Goal: Task Accomplishment & Management: Complete application form

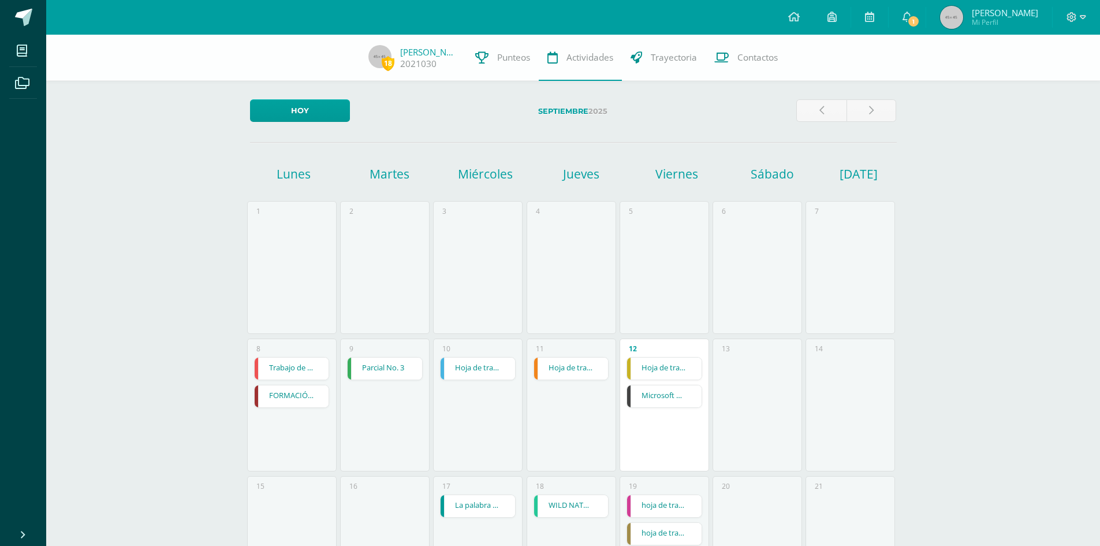
scroll to position [250, 0]
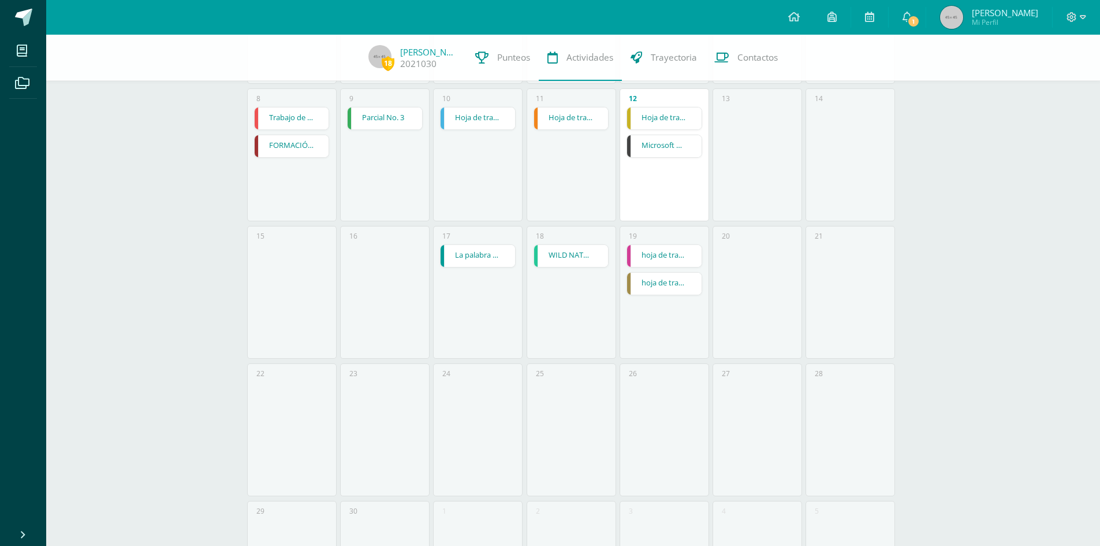
click at [659, 150] on link "Microsoft Word elaboración redacción y personalización de documentos" at bounding box center [664, 146] width 74 height 22
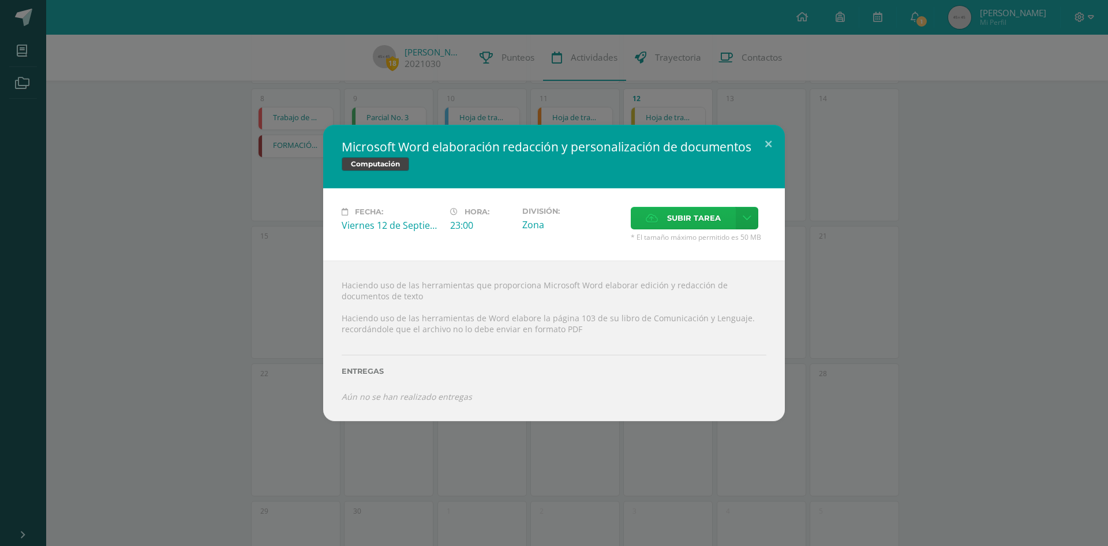
click at [666, 212] on label "Subir tarea" at bounding box center [683, 218] width 105 height 23
click at [0, 0] on input "Subir tarea" at bounding box center [0, 0] width 0 height 0
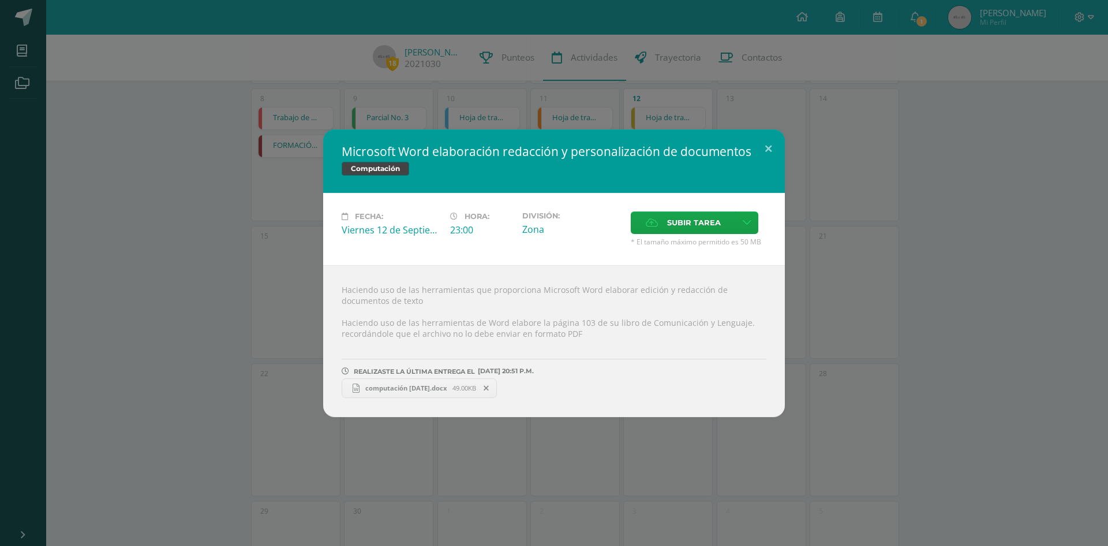
click at [453, 389] on span "computación [DATE].docx" at bounding box center [406, 387] width 93 height 9
click at [358, 384] on icon at bounding box center [356, 387] width 7 height 9
drag, startPoint x: 767, startPoint y: 143, endPoint x: 773, endPoint y: 155, distance: 12.9
click at [768, 144] on button at bounding box center [768, 148] width 33 height 39
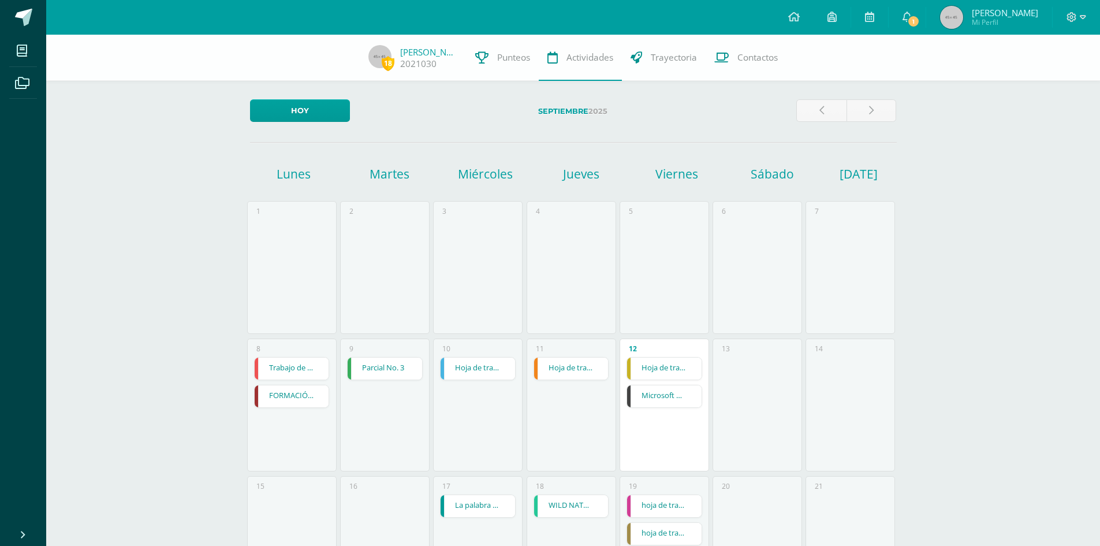
scroll to position [250, 0]
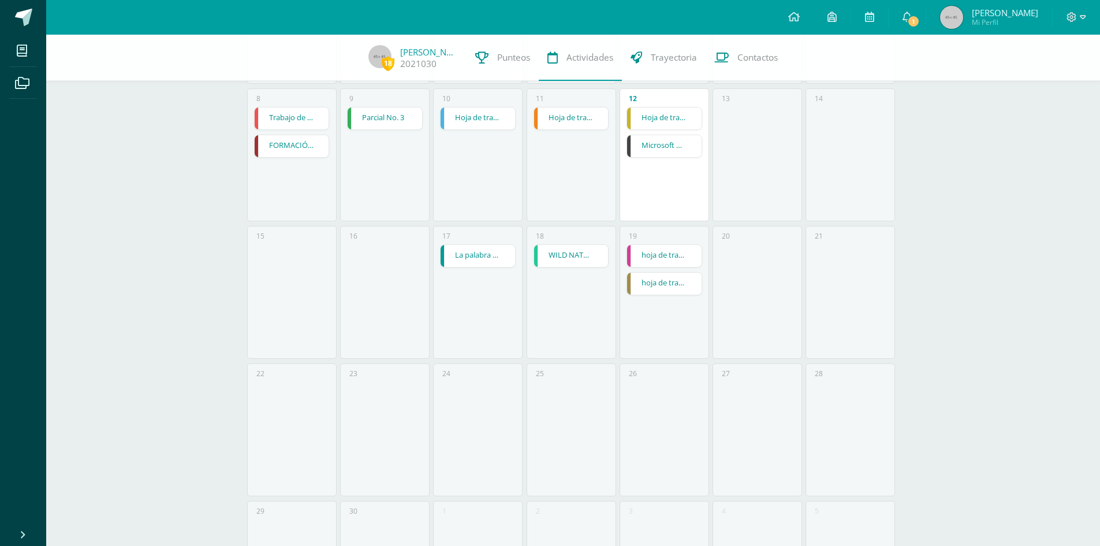
click at [650, 151] on link "Microsoft Word elaboración redacción y personalización de documentos" at bounding box center [664, 146] width 74 height 22
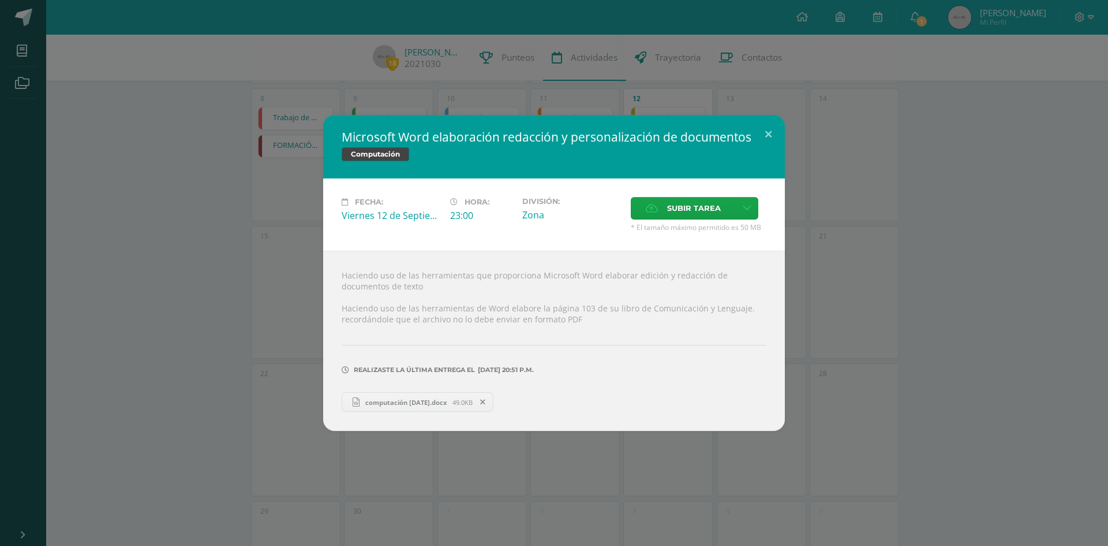
click at [352, 406] on icon at bounding box center [355, 401] width 15 height 15
click at [765, 132] on button at bounding box center [768, 134] width 33 height 39
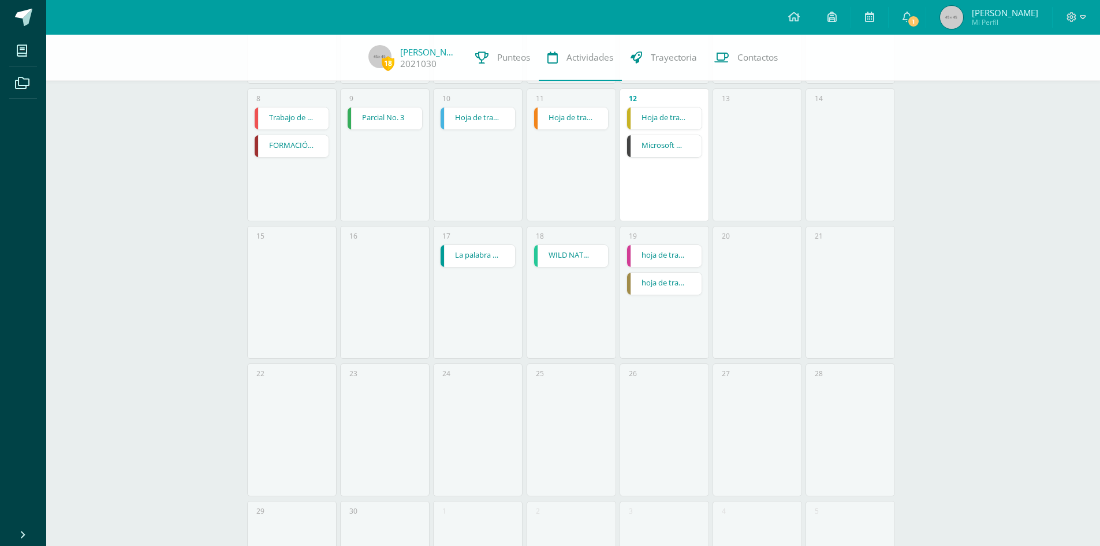
click at [658, 115] on link "Hoja de trabajo No.3" at bounding box center [664, 118] width 74 height 22
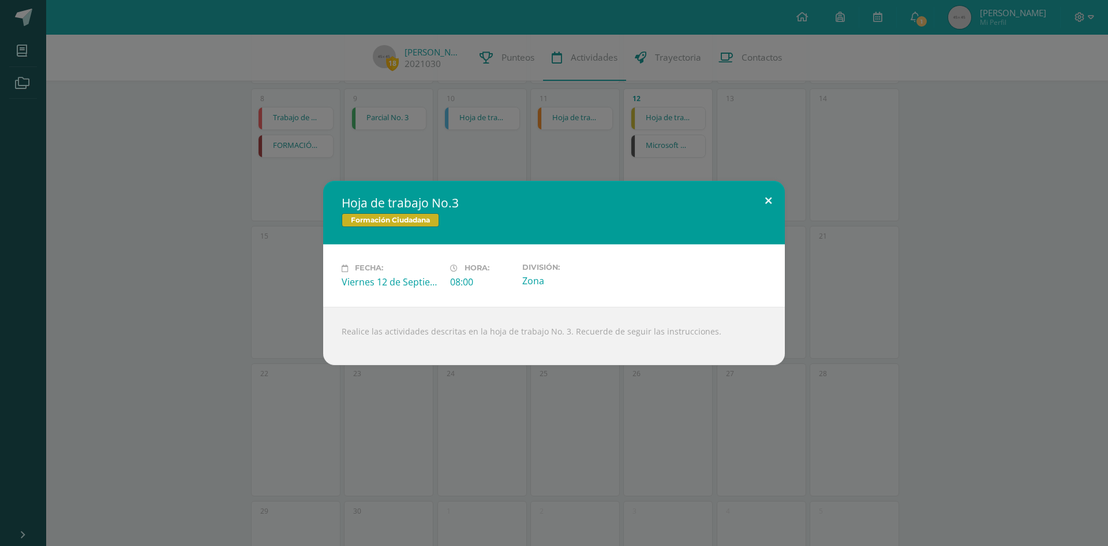
click at [769, 196] on button at bounding box center [768, 200] width 33 height 39
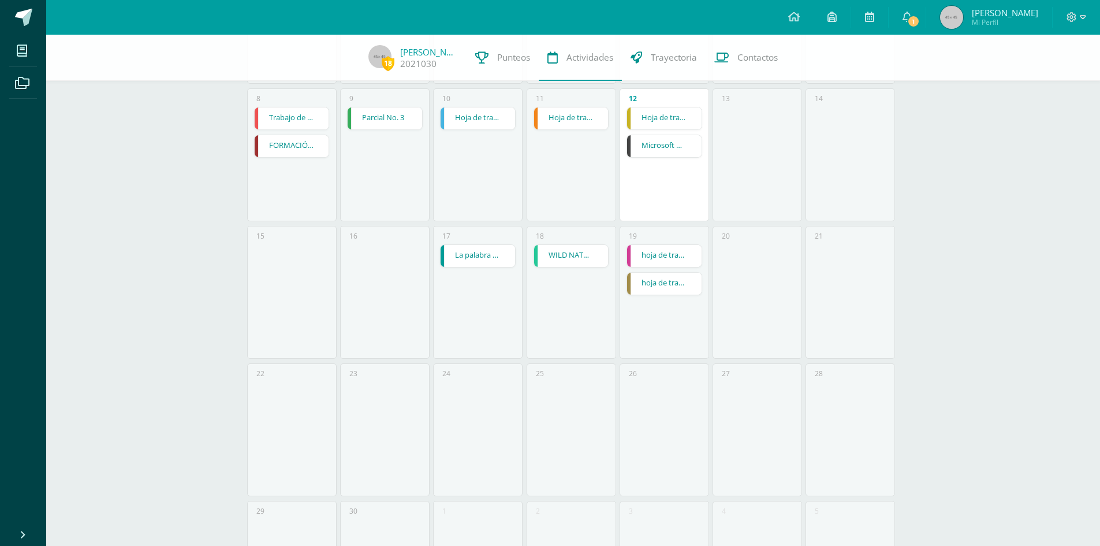
click at [564, 114] on link "Hoja de trabajo No.3" at bounding box center [571, 118] width 74 height 22
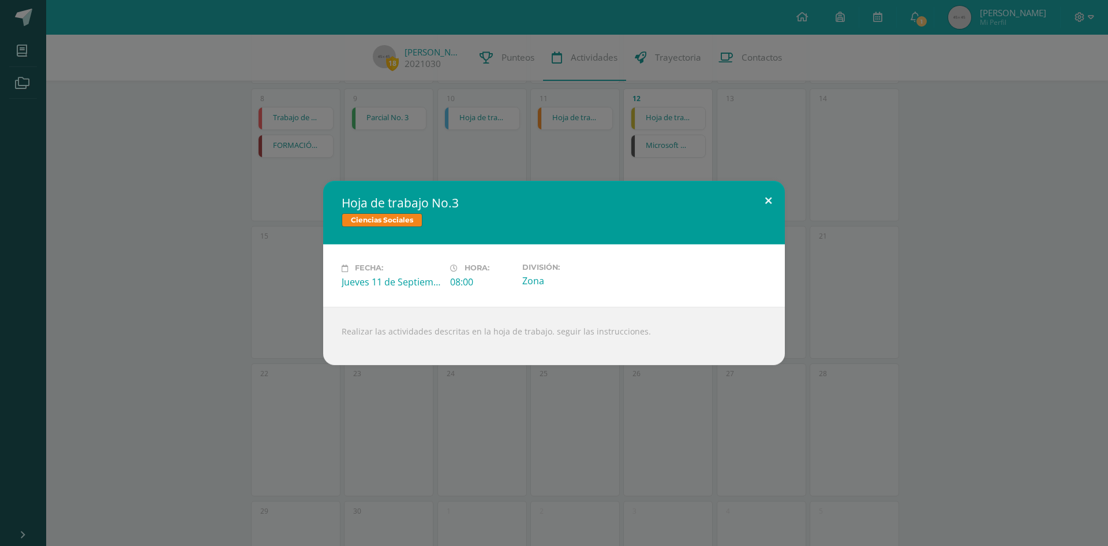
click at [770, 201] on button at bounding box center [768, 200] width 33 height 39
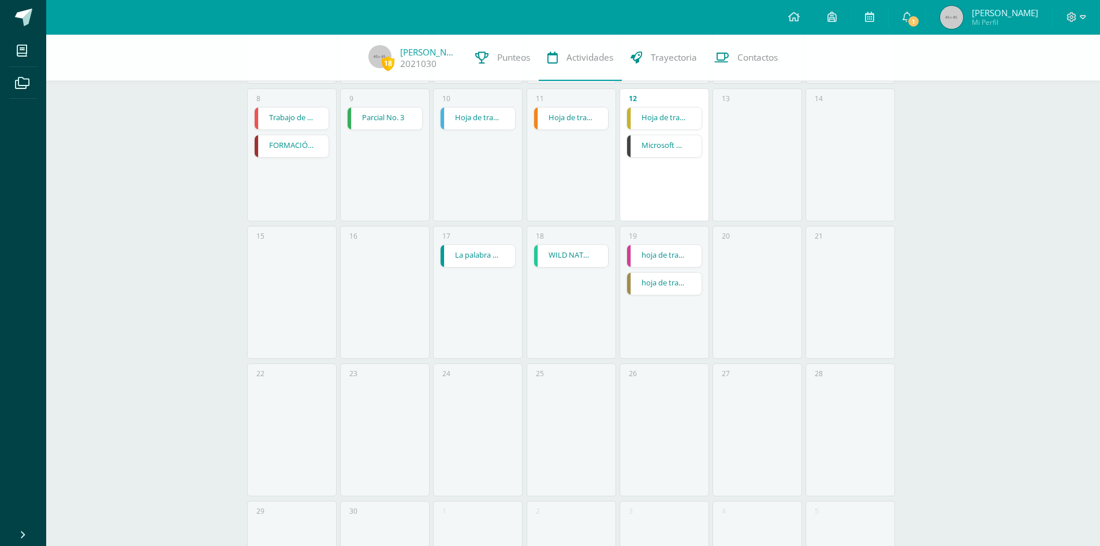
click at [655, 147] on link "Microsoft Word elaboración redacción y personalización de documentos" at bounding box center [664, 146] width 74 height 22
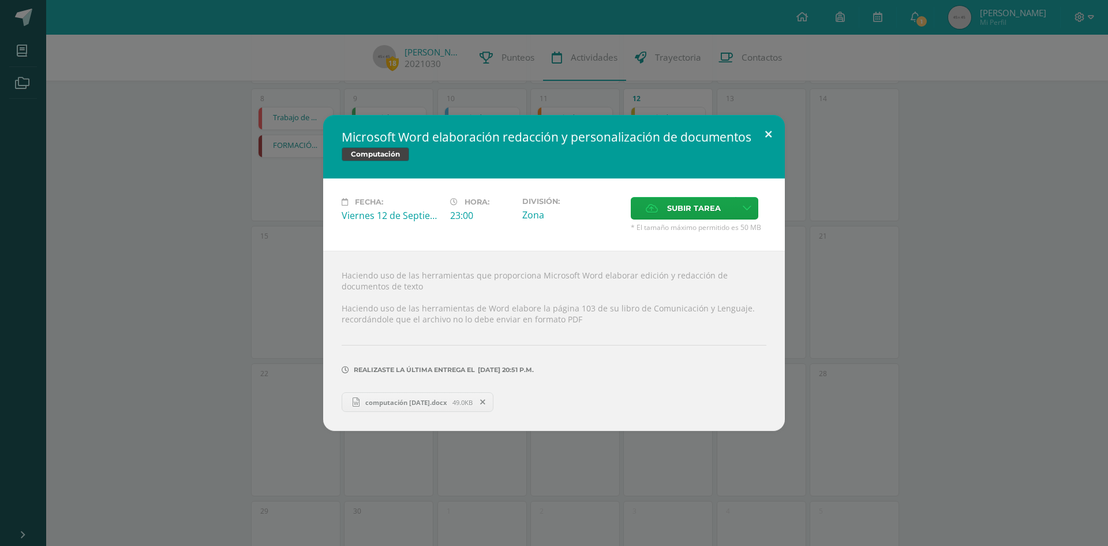
click at [765, 132] on button at bounding box center [768, 134] width 33 height 39
